Goal: Information Seeking & Learning: Learn about a topic

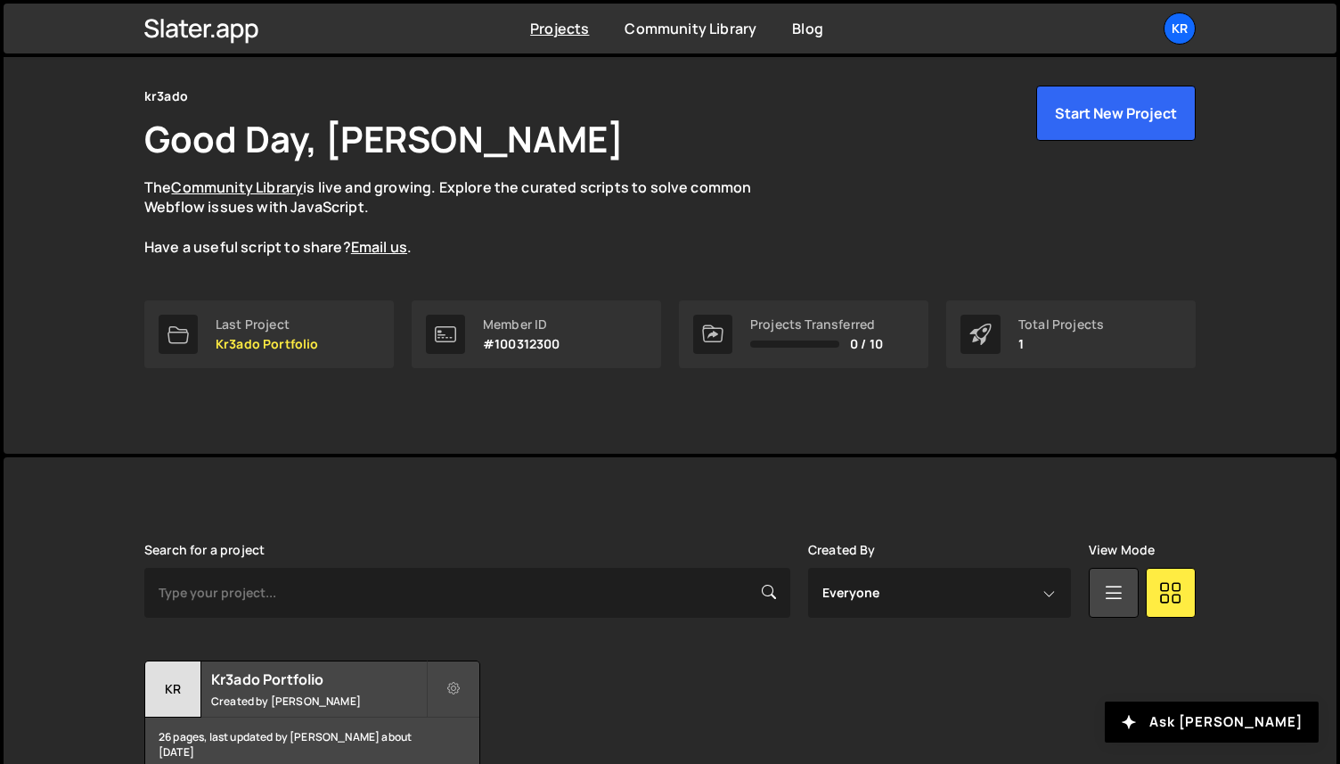
scroll to position [153, 0]
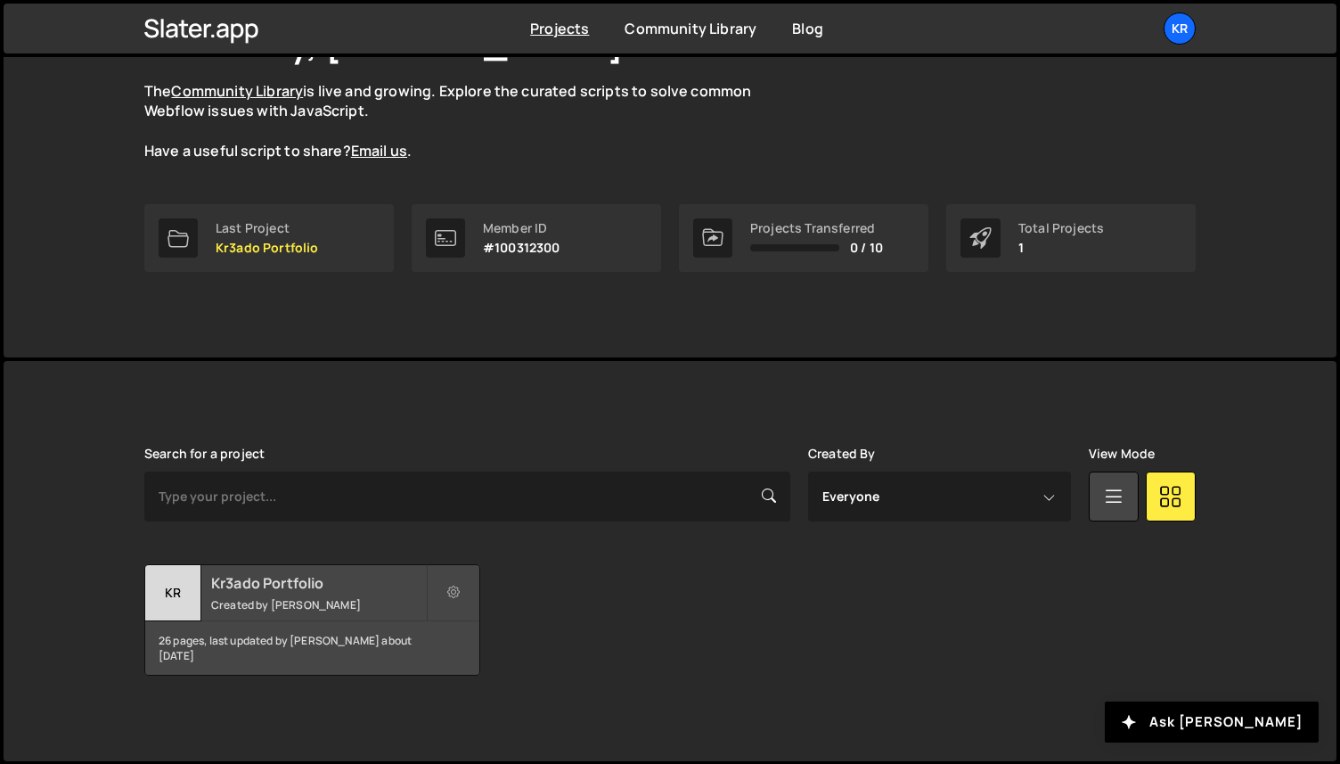
click at [254, 600] on small "Created by [PERSON_NAME]" at bounding box center [318, 604] width 215 height 15
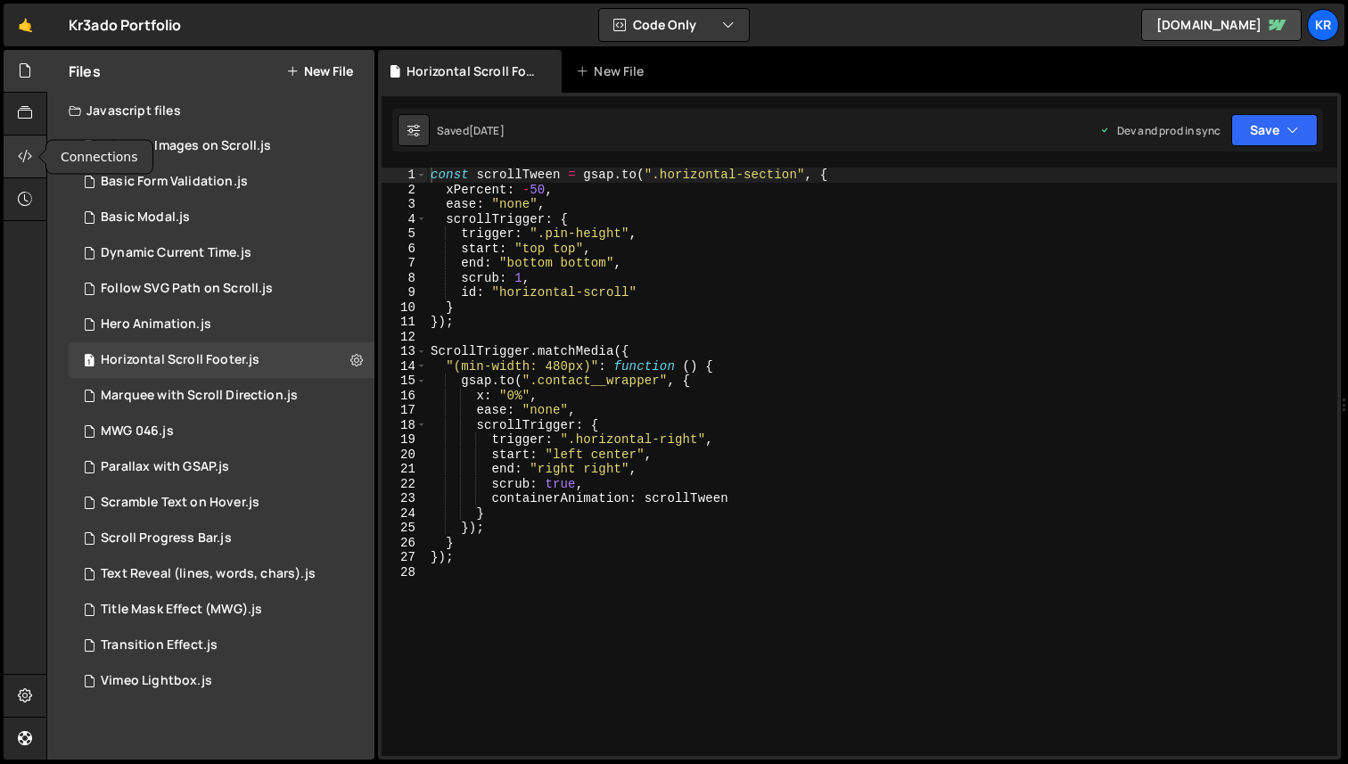
click at [30, 159] on icon at bounding box center [25, 156] width 14 height 20
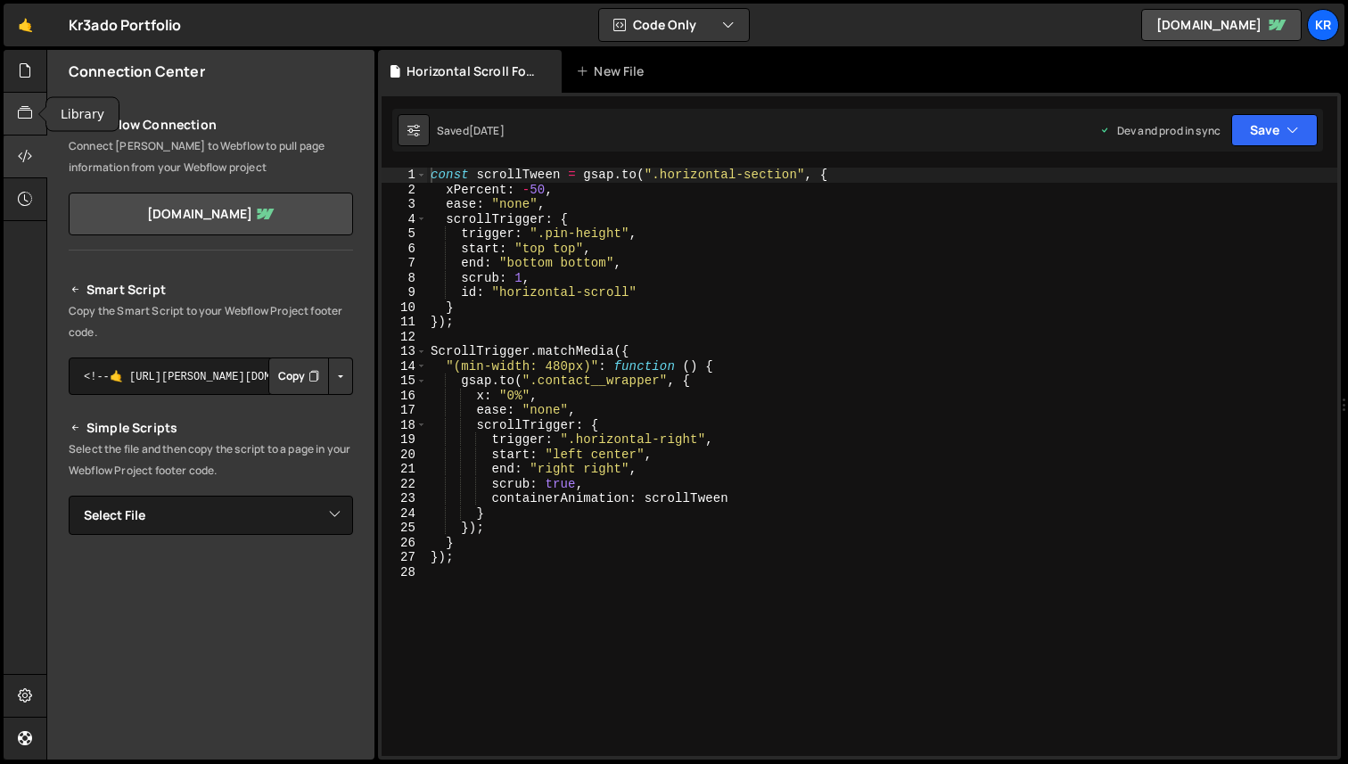
click at [20, 118] on icon at bounding box center [25, 113] width 14 height 20
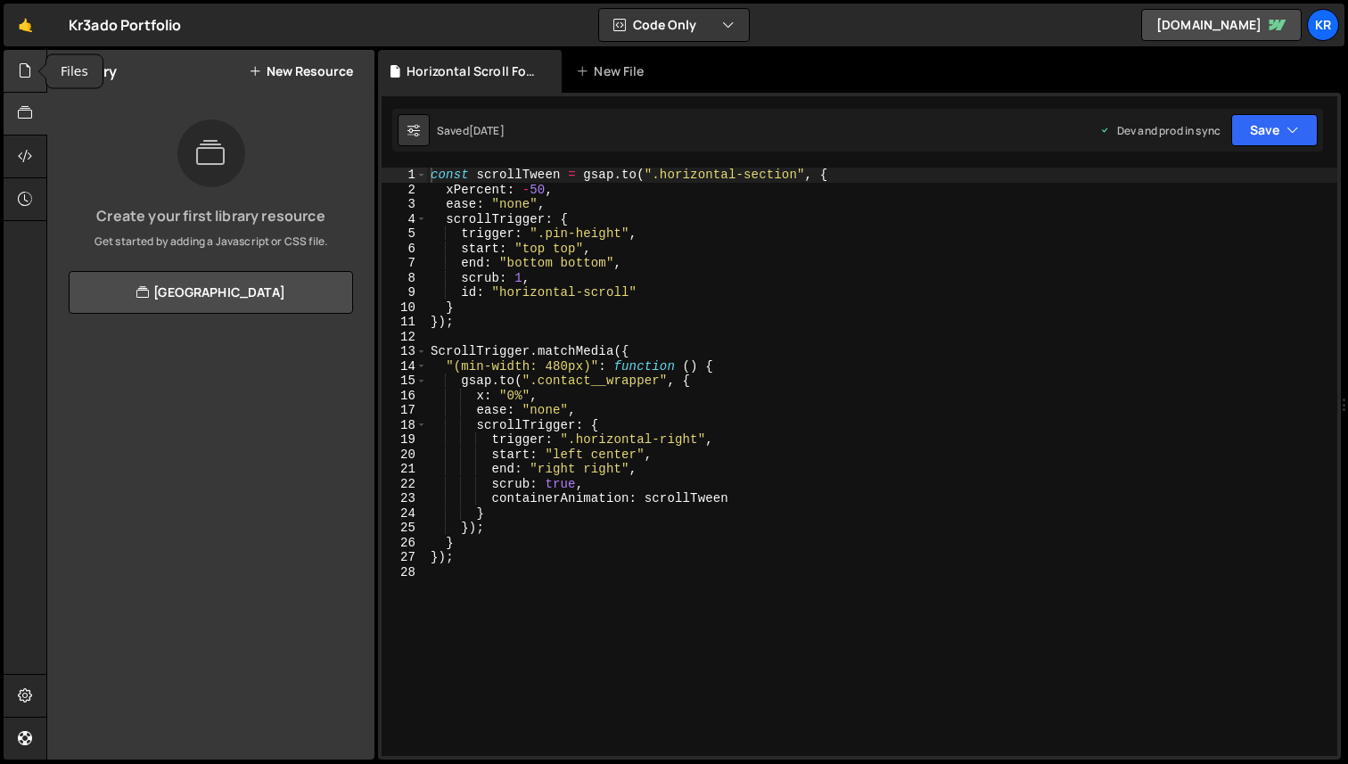
click at [20, 81] on div at bounding box center [26, 71] width 44 height 43
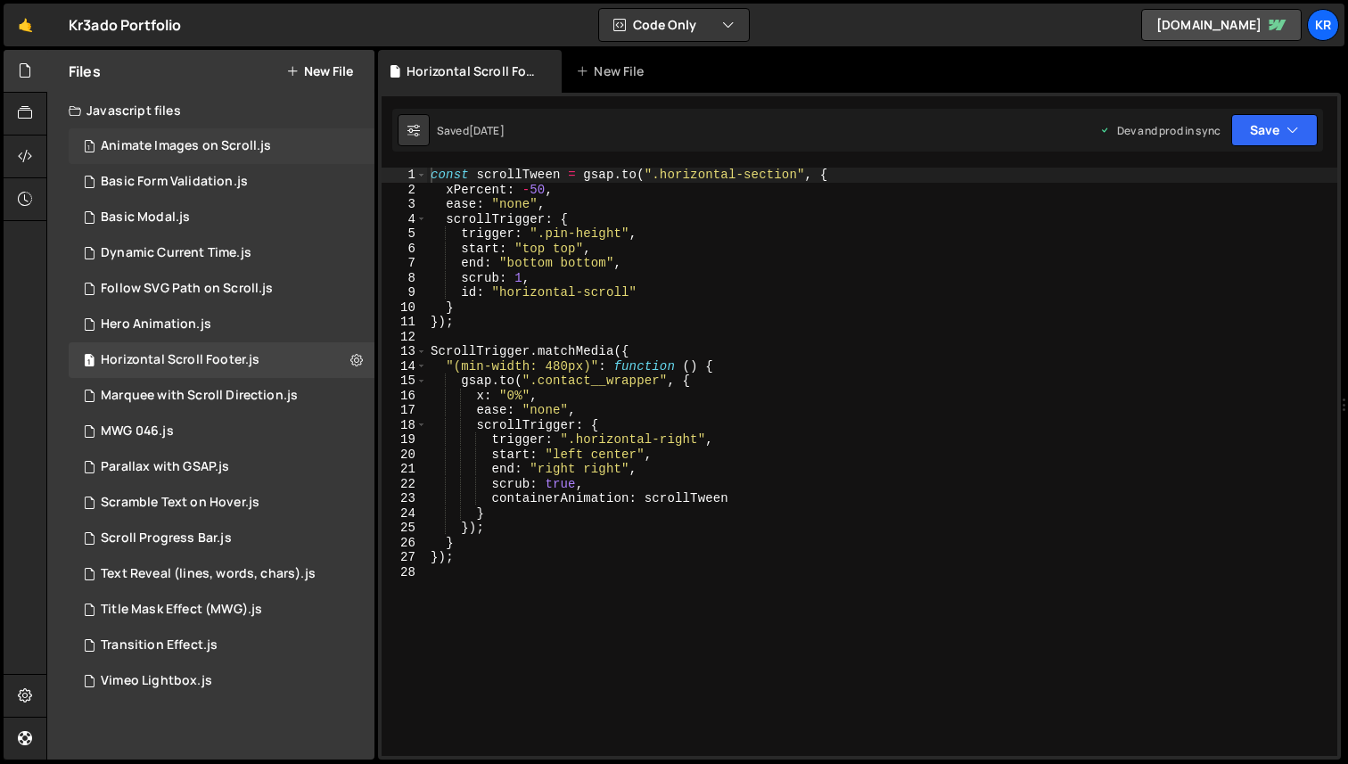
click at [122, 147] on div "Animate Images on Scroll.js" at bounding box center [186, 146] width 170 height 16
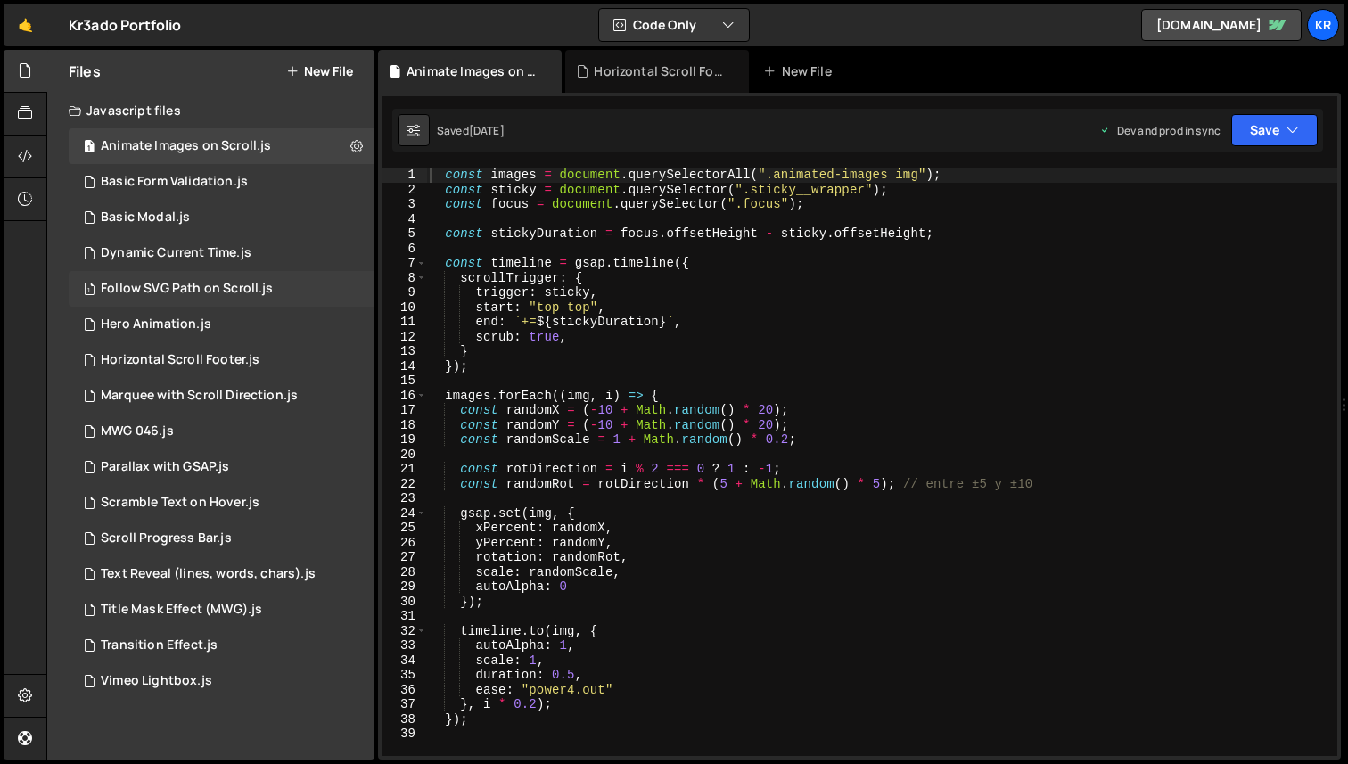
click at [164, 288] on div "Follow SVG Path on Scroll.js" at bounding box center [187, 289] width 172 height 16
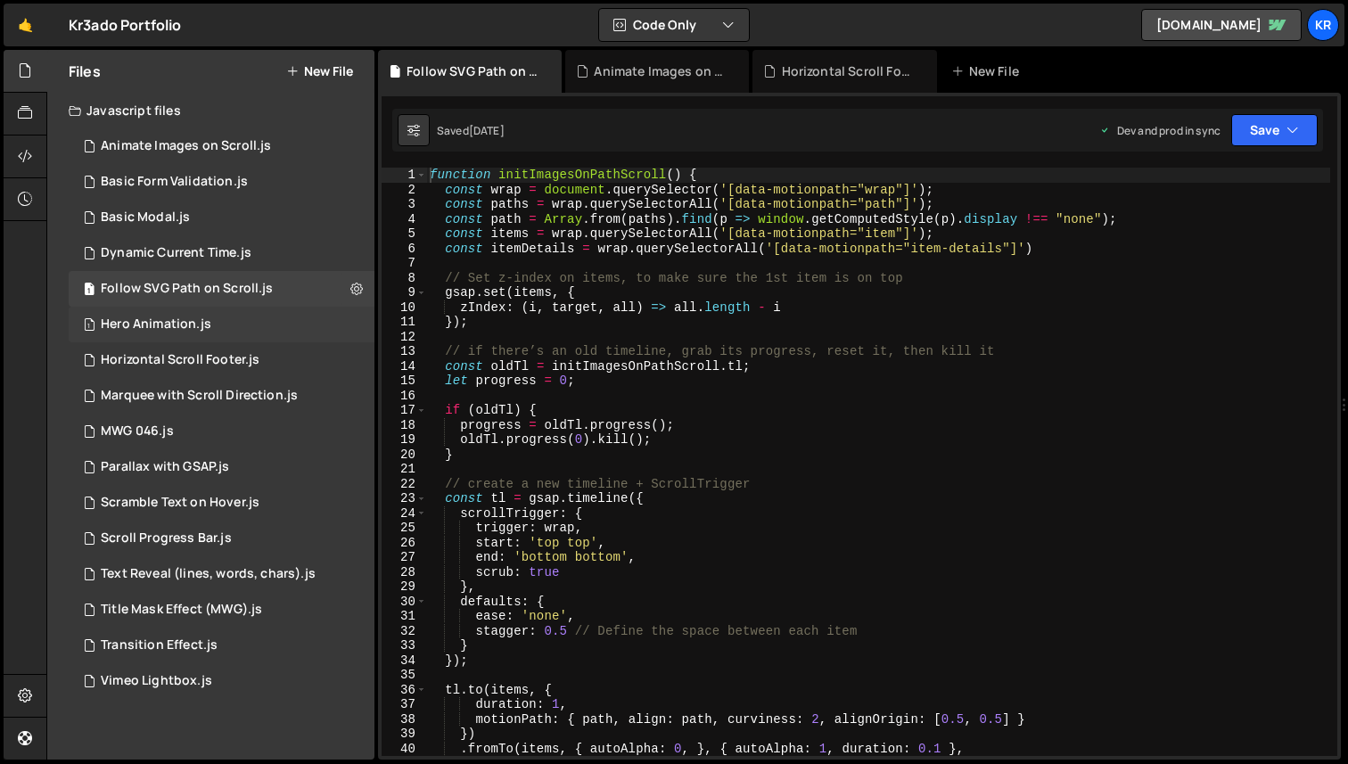
click at [184, 329] on div "Hero Animation.js" at bounding box center [156, 324] width 111 height 16
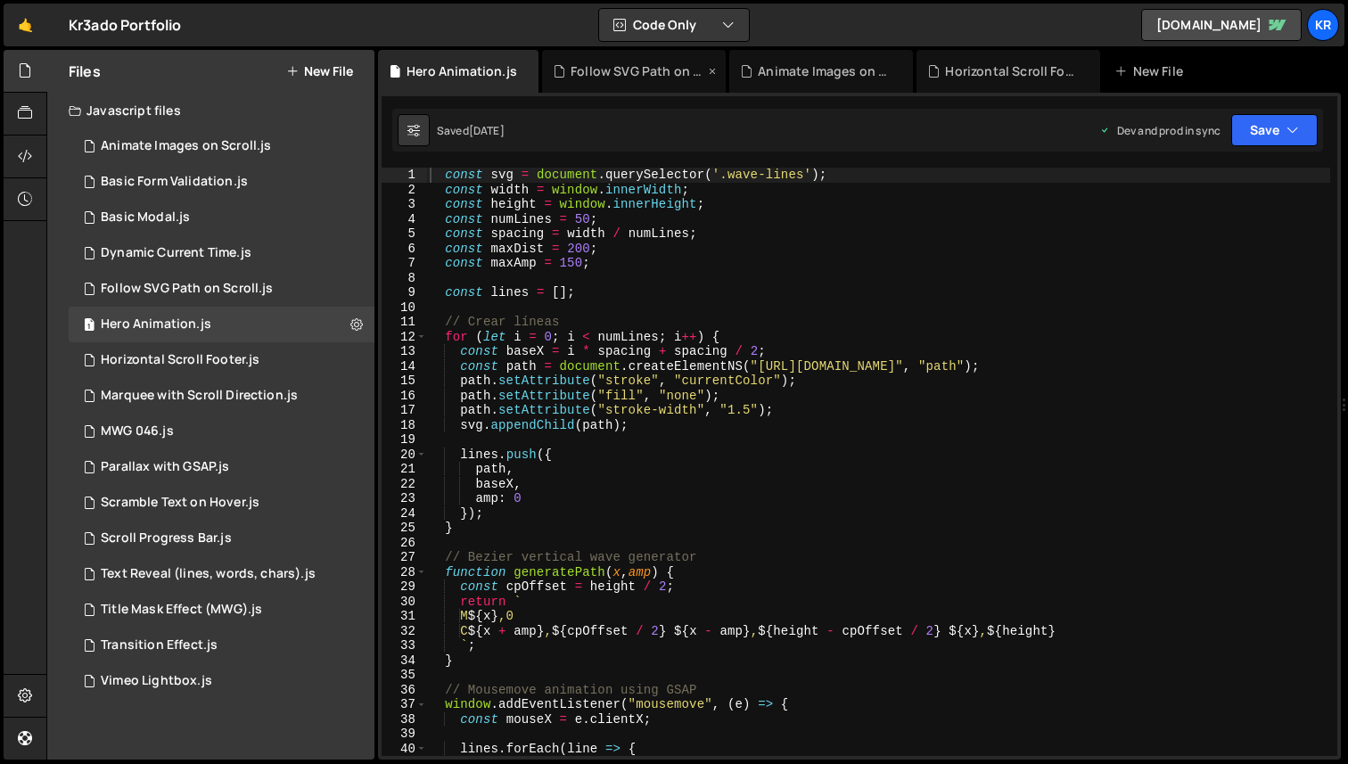
click at [713, 70] on icon at bounding box center [712, 71] width 12 height 18
click at [0, 0] on icon at bounding box center [0, 0] width 0 height 0
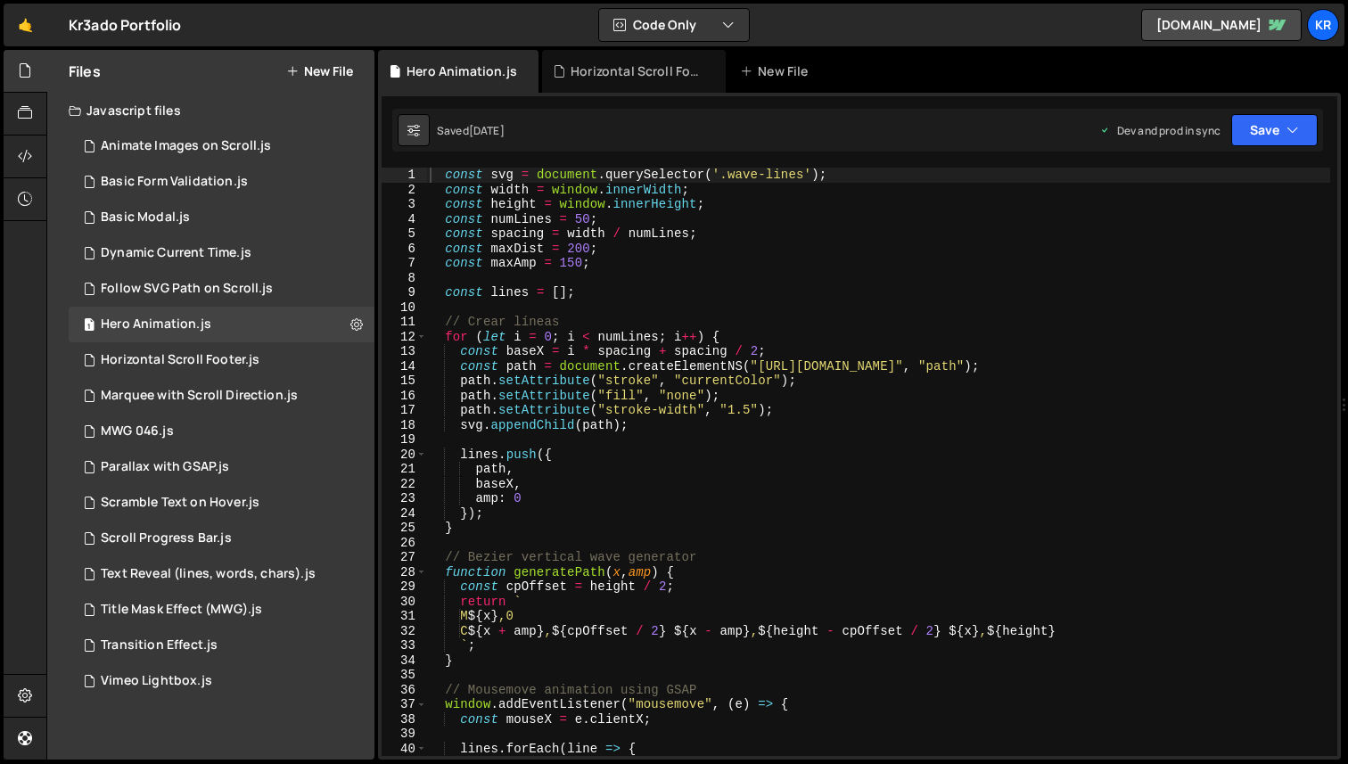
click at [0, 0] on icon at bounding box center [0, 0] width 0 height 0
click at [735, 22] on button "Code Only" at bounding box center [674, 25] width 150 height 32
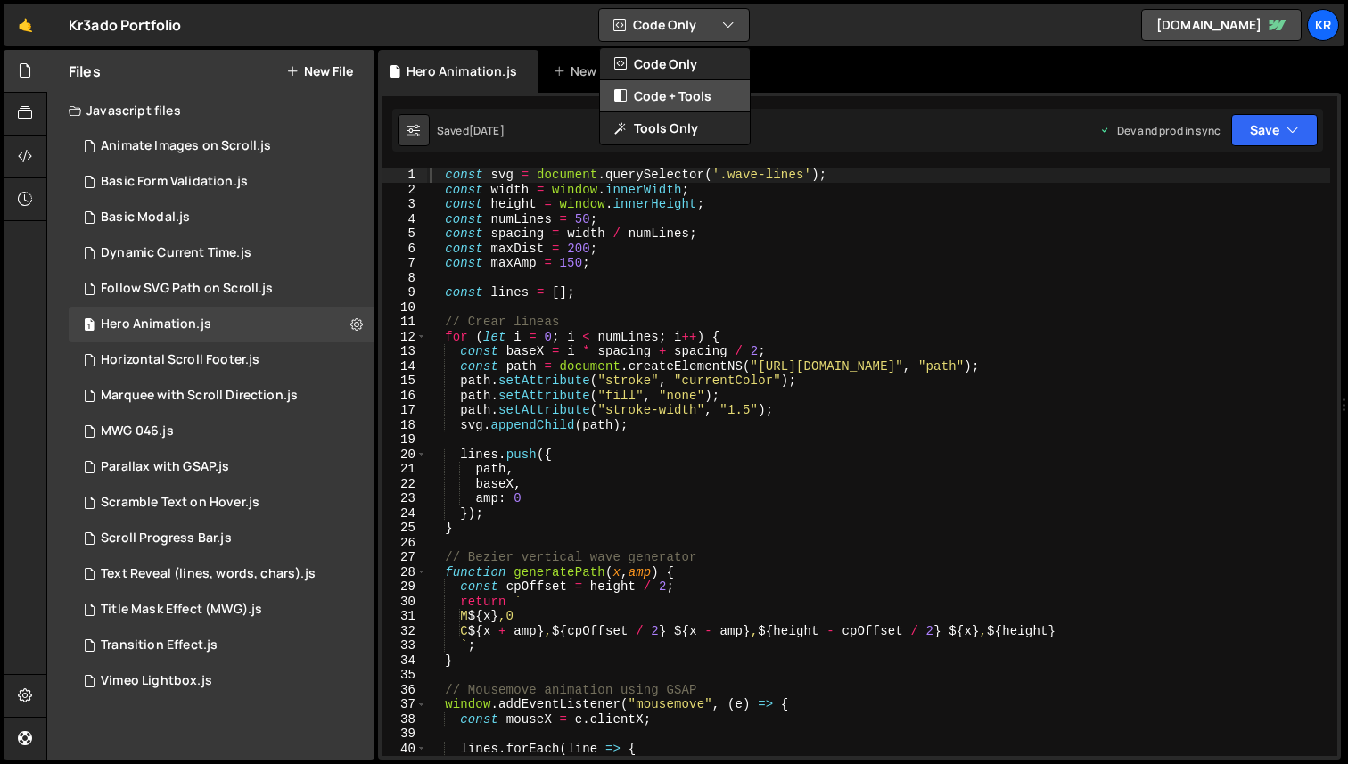
click at [676, 102] on button "Code + Tools" at bounding box center [675, 96] width 150 height 32
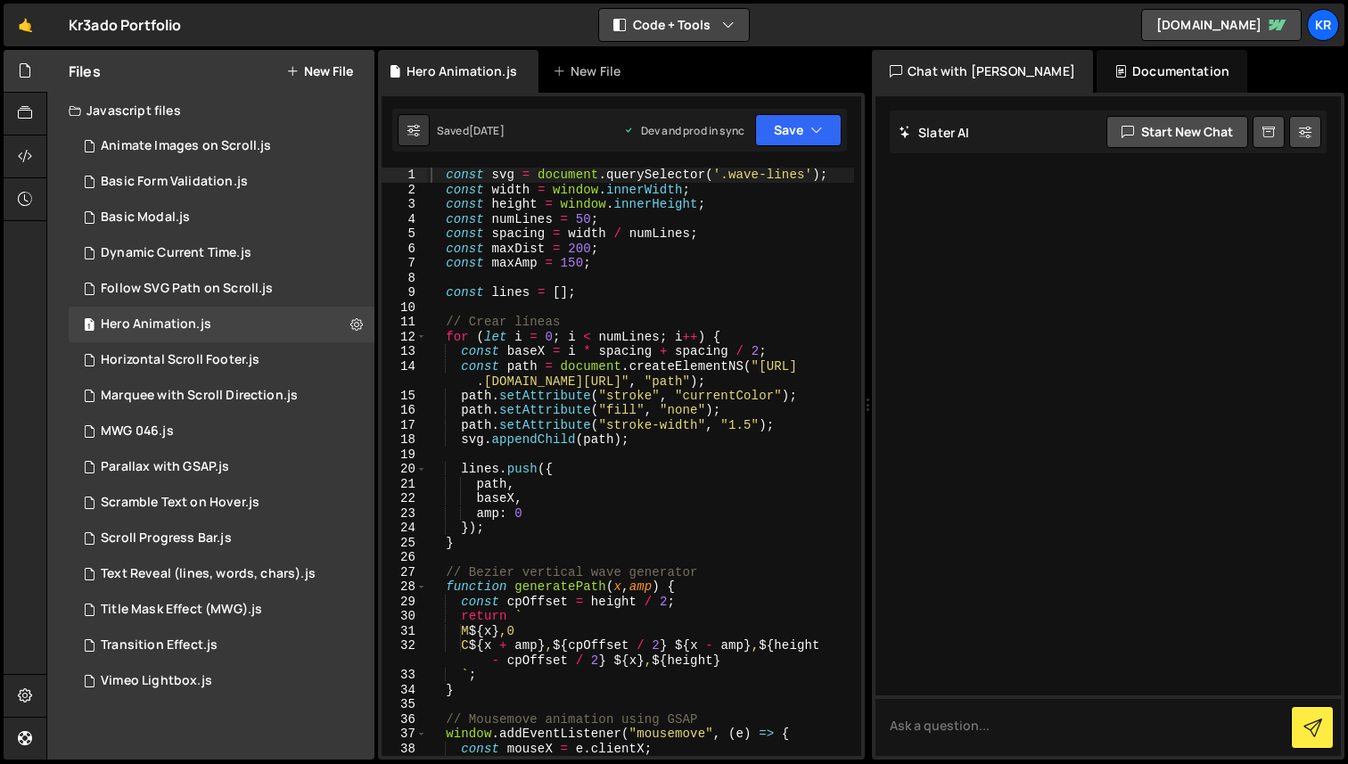
click at [704, 32] on button "Code + Tools" at bounding box center [674, 25] width 150 height 32
click at [673, 59] on button "Code Only" at bounding box center [675, 64] width 150 height 32
